Goal: Check status: Check status

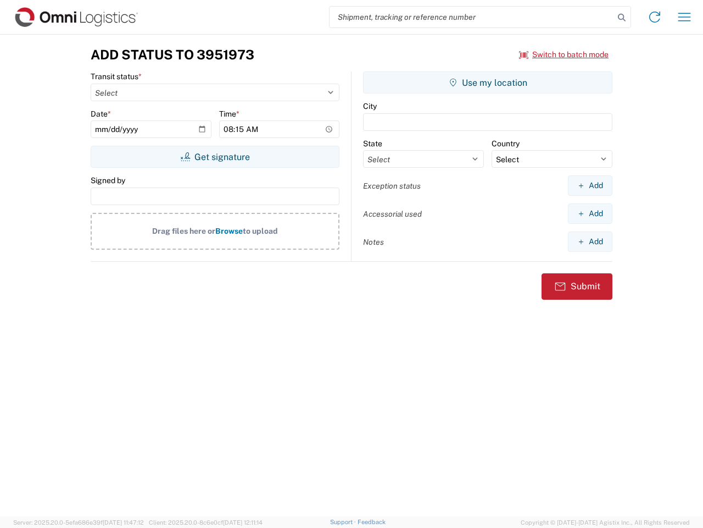
click at [472, 17] on input "search" at bounding box center [472, 17] width 285 height 21
click at [622, 18] on icon at bounding box center [621, 17] width 15 height 15
click at [655, 17] on icon at bounding box center [655, 17] width 18 height 18
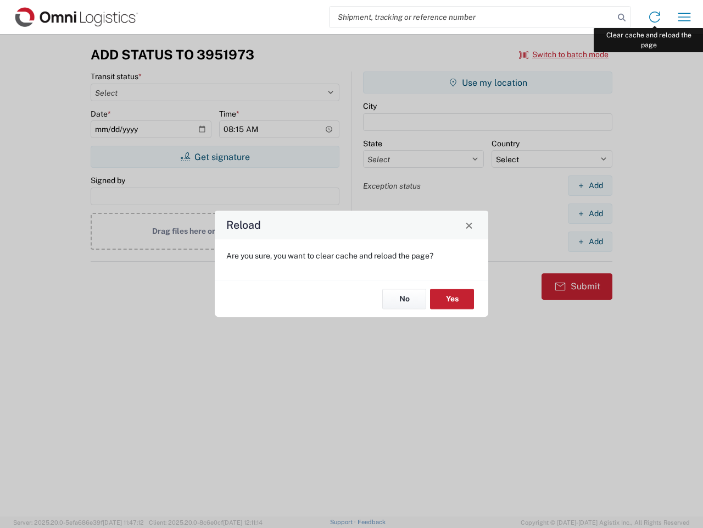
click at [685, 17] on div "Reload Are you sure, you want to clear cache and reload the page? No Yes" at bounding box center [351, 264] width 703 height 528
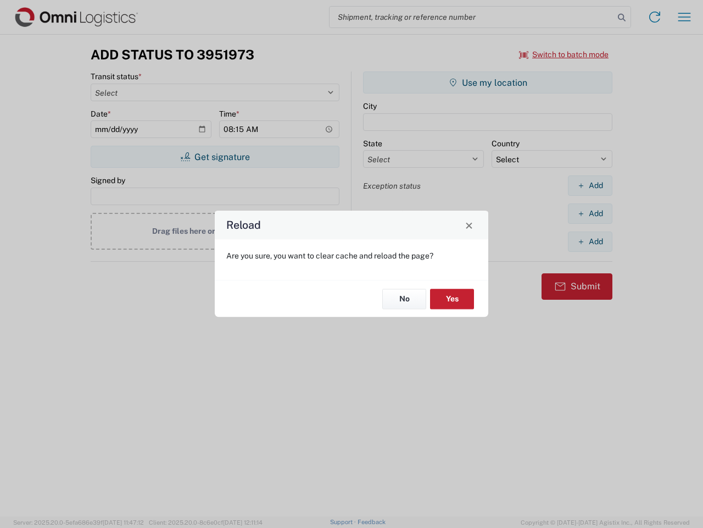
click at [564, 54] on div "Reload Are you sure, you want to clear cache and reload the page? No Yes" at bounding box center [351, 264] width 703 height 528
click at [215, 157] on div "Reload Are you sure, you want to clear cache and reload the page? No Yes" at bounding box center [351, 264] width 703 height 528
click at [488, 82] on div "Reload Are you sure, you want to clear cache and reload the page? No Yes" at bounding box center [351, 264] width 703 height 528
click at [590, 185] on div "Reload Are you sure, you want to clear cache and reload the page? No Yes" at bounding box center [351, 264] width 703 height 528
click at [590, 213] on div "Reload Are you sure, you want to clear cache and reload the page? No Yes" at bounding box center [351, 264] width 703 height 528
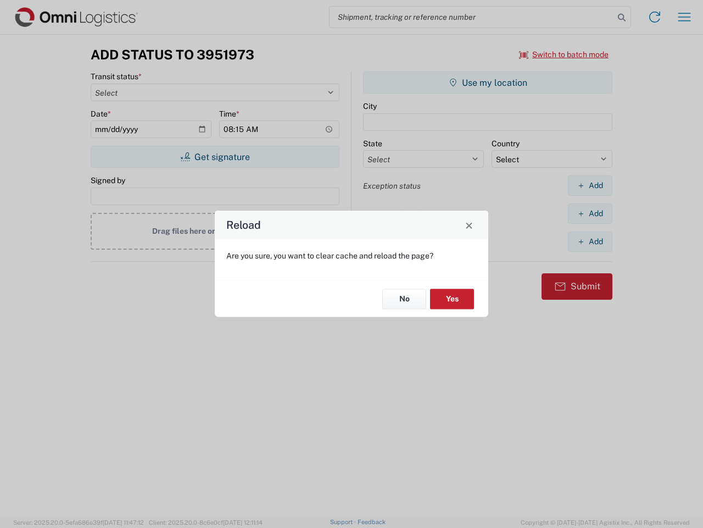
click at [590, 241] on div "Reload Are you sure, you want to clear cache and reload the page? No Yes" at bounding box center [351, 264] width 703 height 528
